Goal: Register for event/course

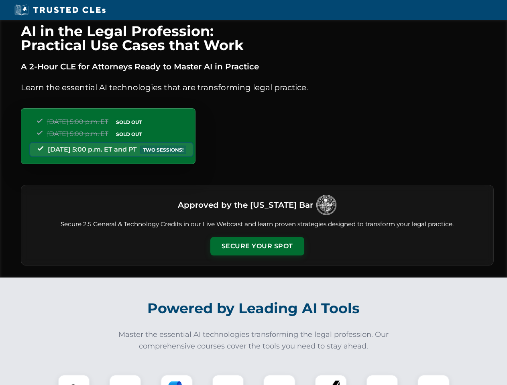
click at [257, 246] on button "Secure Your Spot" at bounding box center [257, 246] width 94 height 18
click at [74, 380] on img at bounding box center [73, 390] width 23 height 23
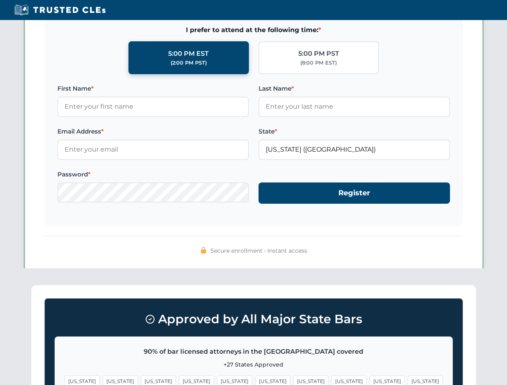
click at [293, 380] on span "[US_STATE]" at bounding box center [310, 381] width 35 height 12
click at [369, 380] on span "[US_STATE]" at bounding box center [386, 381] width 35 height 12
